Goal: Task Accomplishment & Management: Use online tool/utility

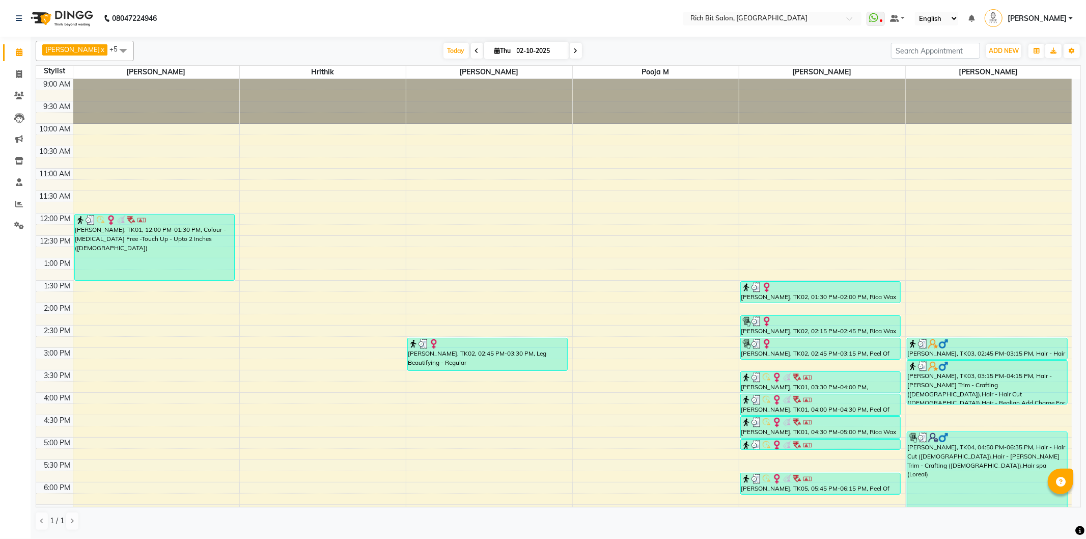
scroll to position [182, 0]
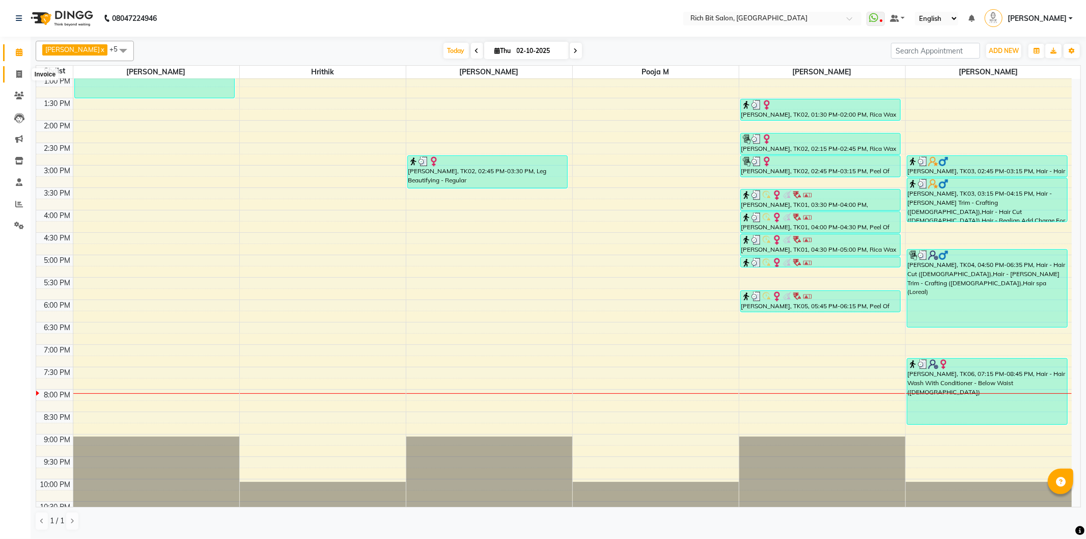
click at [14, 72] on span at bounding box center [19, 75] width 18 height 12
select select "service"
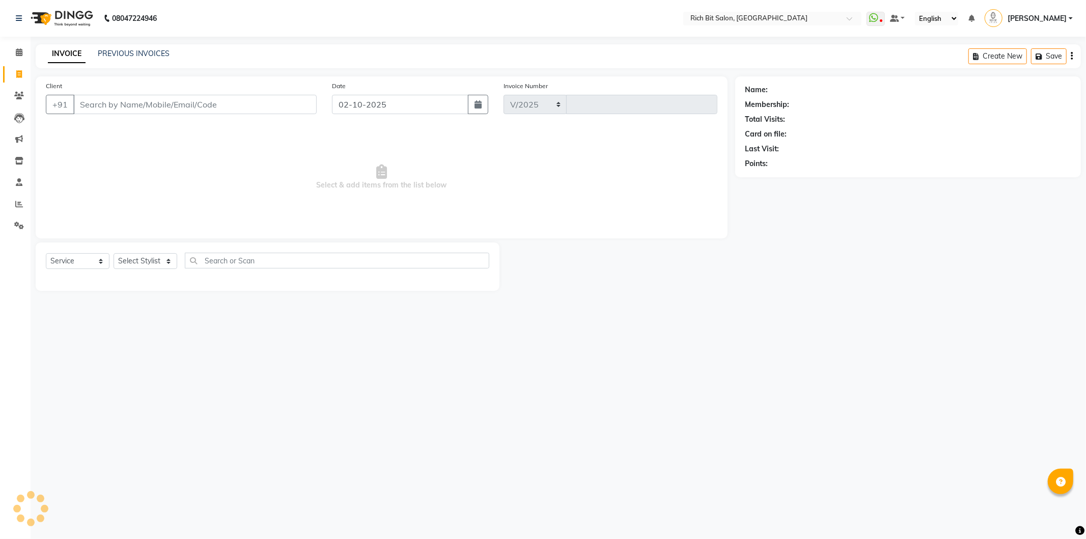
select select "609"
type input "1297"
click at [165, 102] on input "Client" at bounding box center [194, 104] width 243 height 19
type input "8168761559"
click at [282, 100] on button "Add Client" at bounding box center [290, 104] width 52 height 19
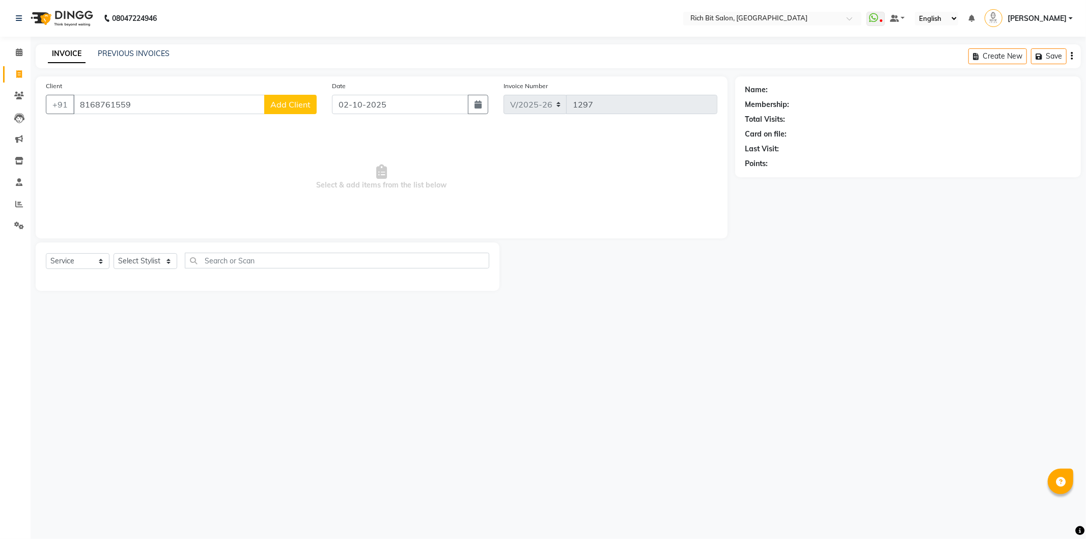
select select "22"
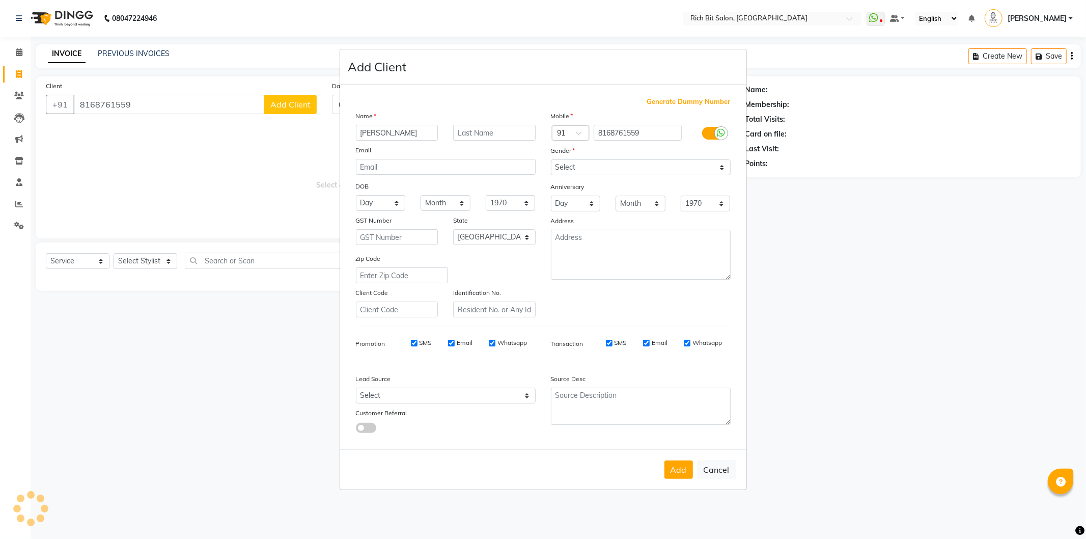
type input "[PERSON_NAME]"
click at [477, 131] on input "text" at bounding box center [494, 133] width 83 height 16
type input "K"
click at [573, 165] on select "Select [DEMOGRAPHIC_DATA] [DEMOGRAPHIC_DATA] Other Prefer Not To Say" at bounding box center [641, 167] width 180 height 16
select select "[DEMOGRAPHIC_DATA]"
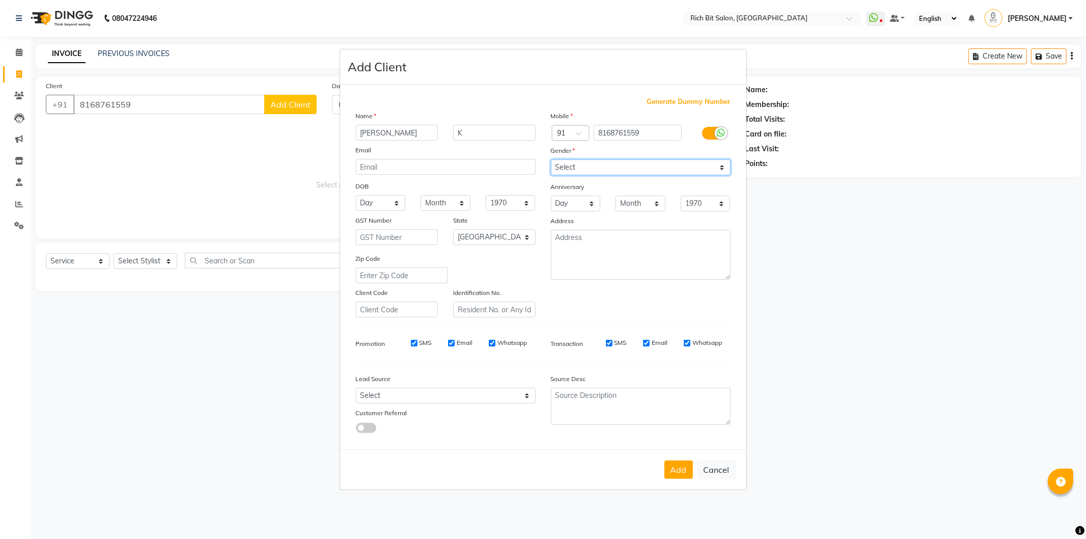
click at [551, 159] on select "Select [DEMOGRAPHIC_DATA] [DEMOGRAPHIC_DATA] Other Prefer Not To Say" at bounding box center [641, 167] width 180 height 16
click at [680, 466] on button "Add" at bounding box center [679, 469] width 29 height 18
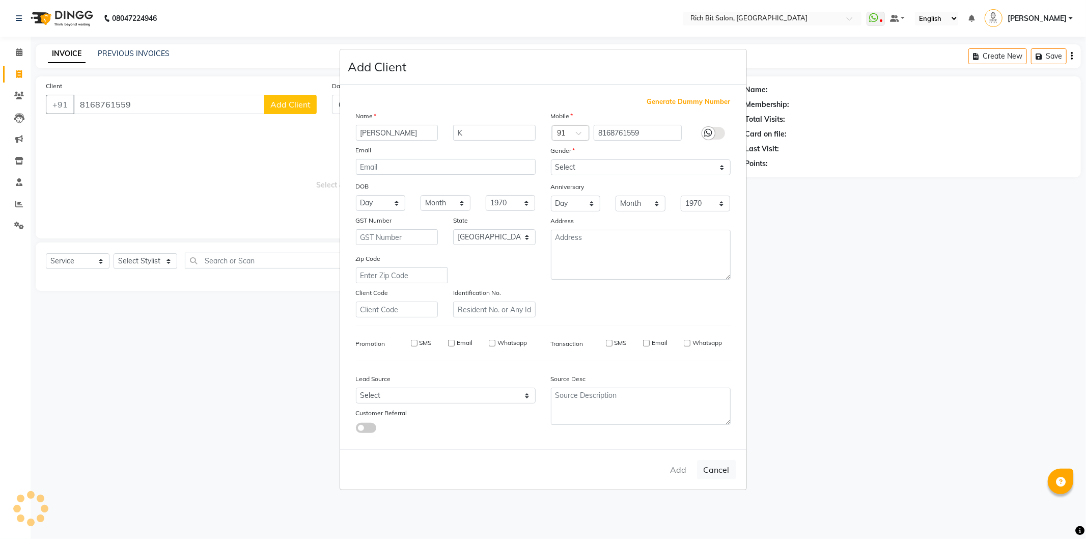
type input "81******59"
select select
select select "null"
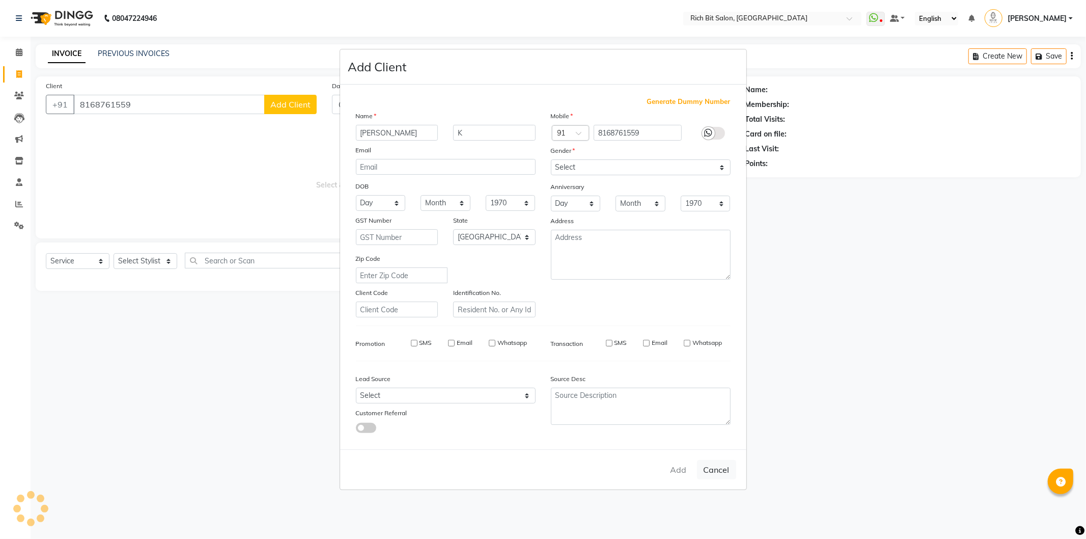
select select
checkbox input "false"
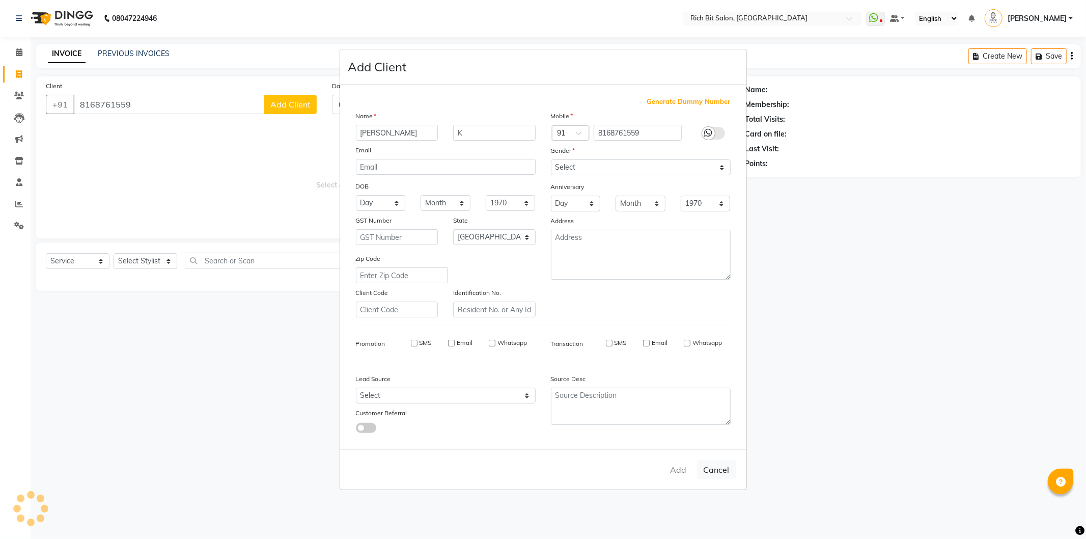
checkbox input "false"
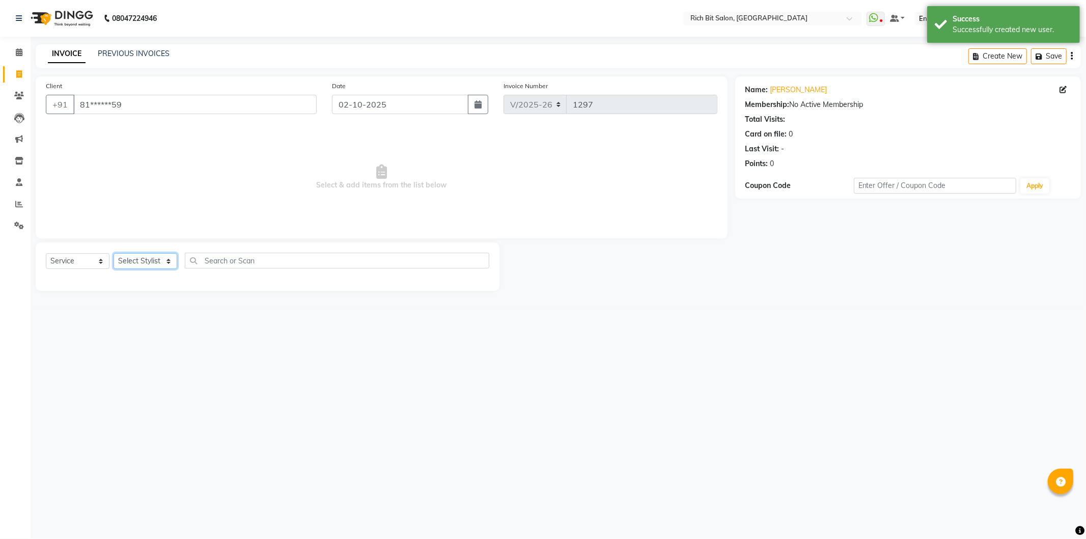
click at [131, 259] on select "Select Stylist [PERSON_NAME] [MEDICAL_DATA][PERSON_NAME] Pooja m Reception 1 Re…" at bounding box center [146, 261] width 64 height 16
select select "8677"
click at [114, 254] on select "Select Stylist [PERSON_NAME] [MEDICAL_DATA][PERSON_NAME] Pooja m Reception 1 Re…" at bounding box center [146, 261] width 64 height 16
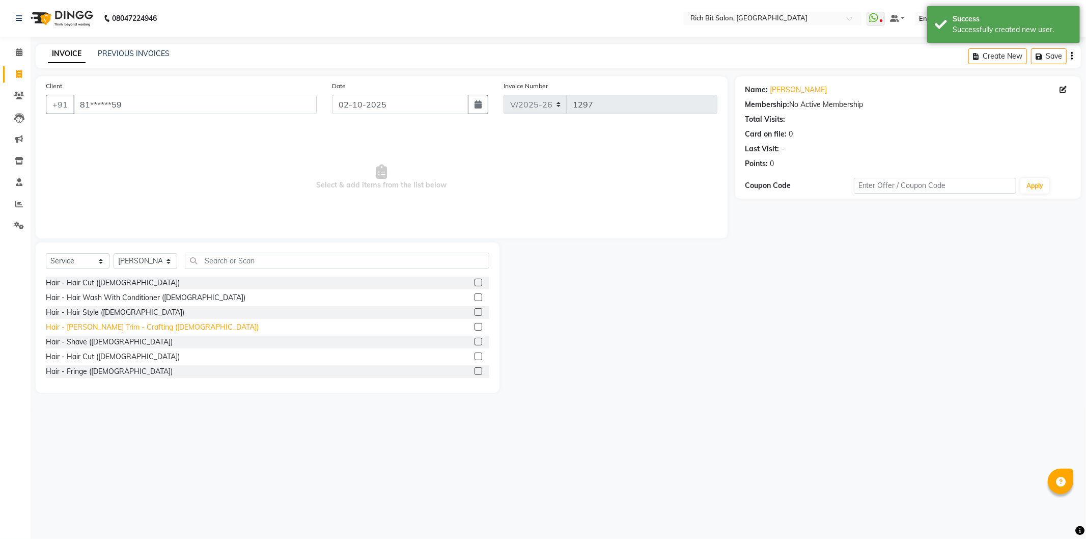
click at [131, 323] on div "Hair - [PERSON_NAME] Trim - Crafting ([DEMOGRAPHIC_DATA])" at bounding box center [152, 327] width 213 height 11
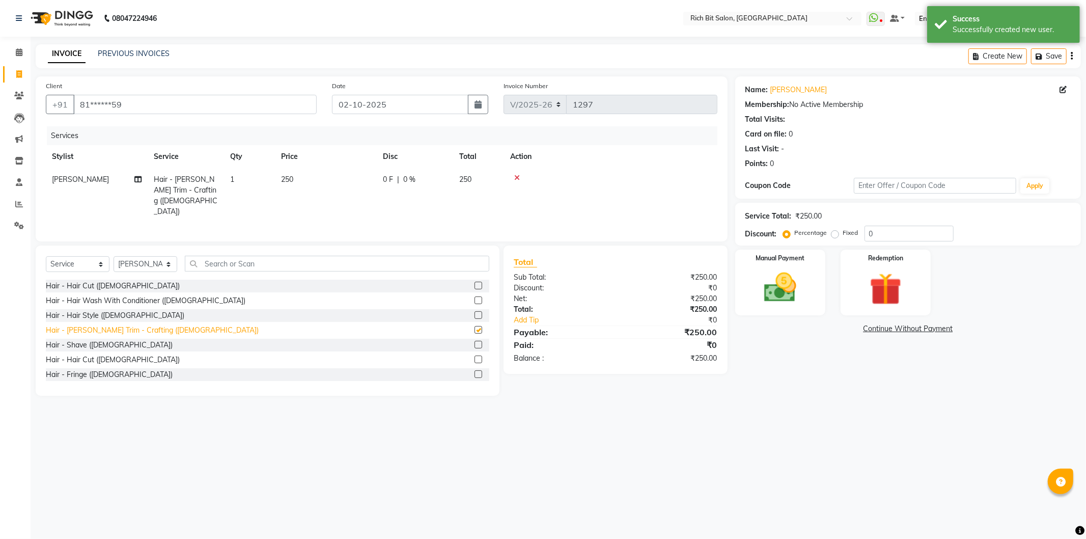
checkbox input "false"
click at [877, 235] on input "0" at bounding box center [909, 234] width 89 height 16
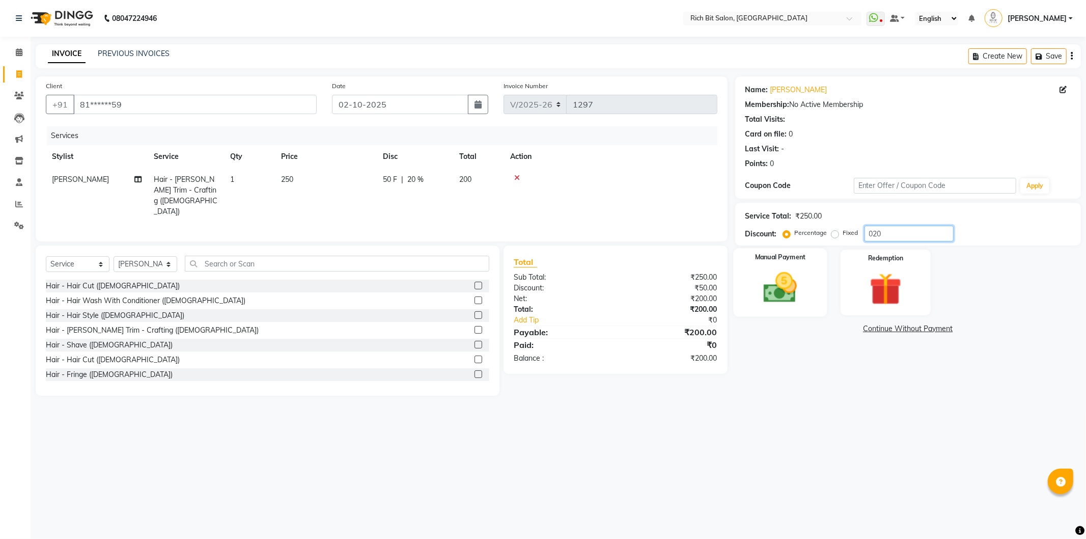
type input "020"
click at [783, 284] on img at bounding box center [780, 287] width 55 height 39
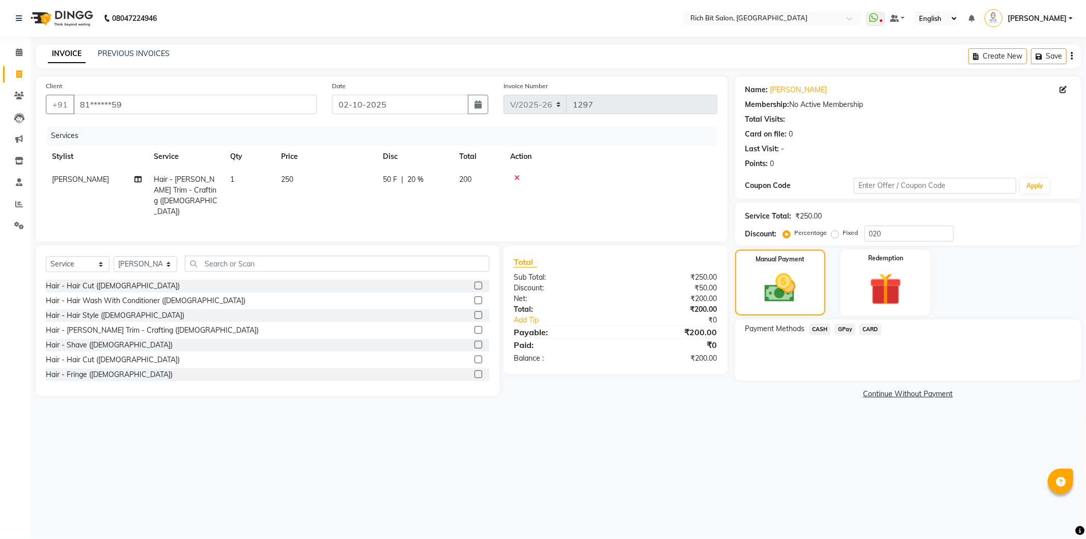
click at [841, 324] on span "GPay" at bounding box center [845, 329] width 21 height 12
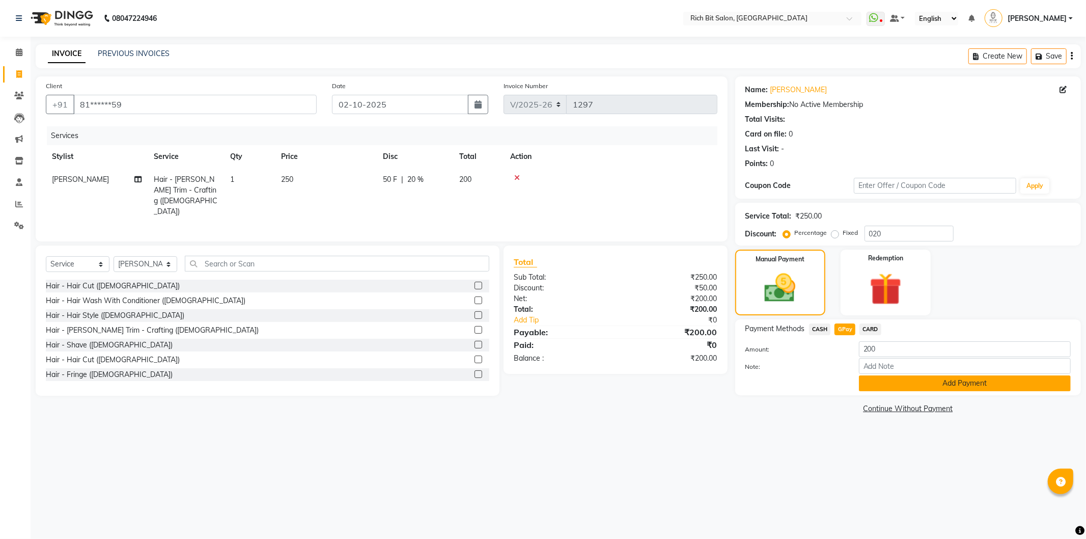
click at [873, 378] on button "Add Payment" at bounding box center [965, 383] width 212 height 16
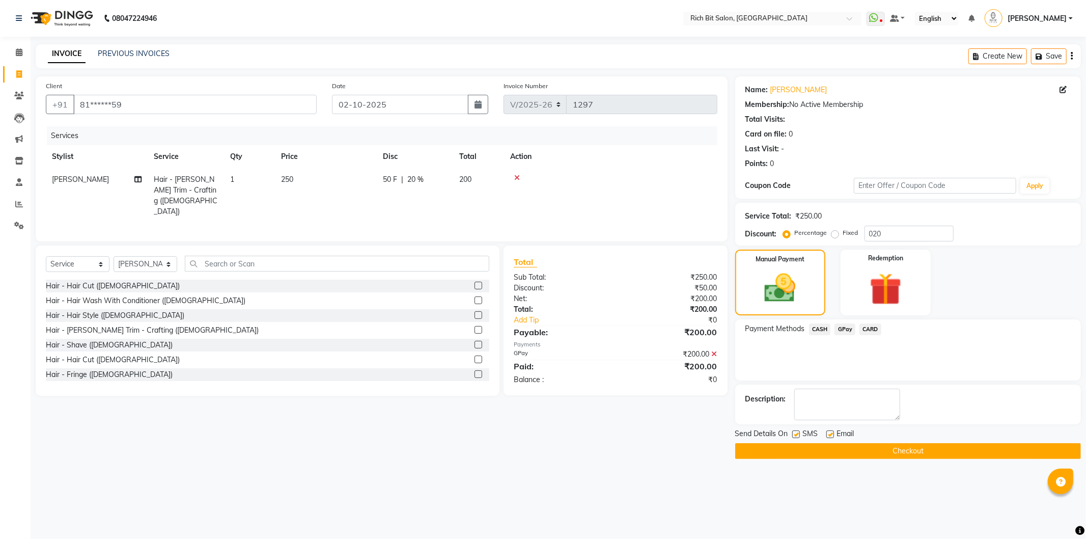
click at [767, 444] on button "Checkout" at bounding box center [909, 451] width 346 height 16
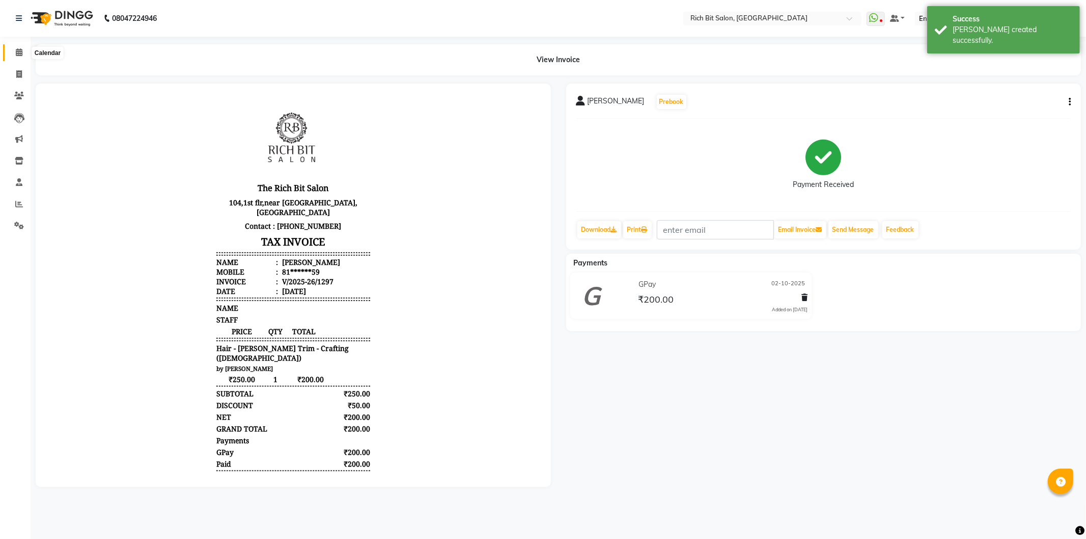
click at [14, 47] on span at bounding box center [19, 53] width 18 height 12
